Goal: Register for event/course

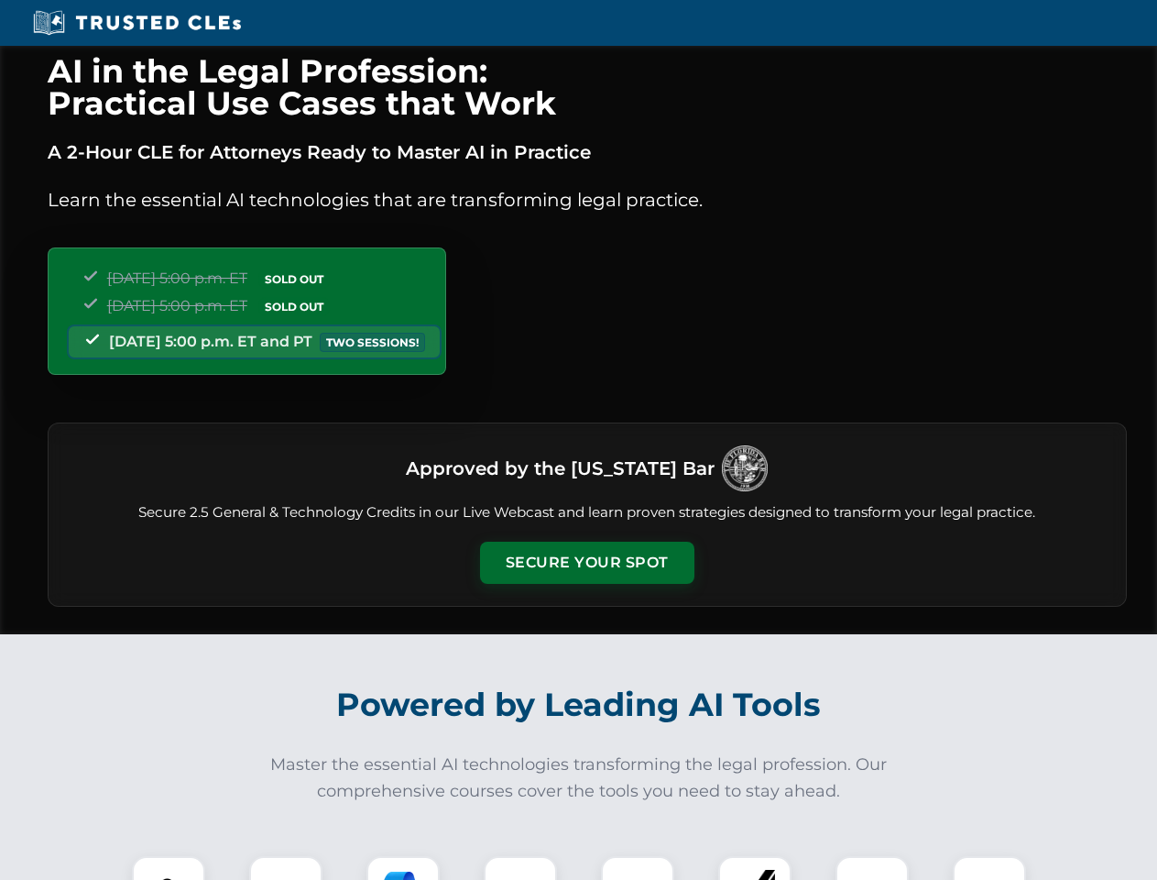
click at [586, 563] on button "Secure Your Spot" at bounding box center [587, 563] width 214 height 42
